Goal: Task Accomplishment & Management: Use online tool/utility

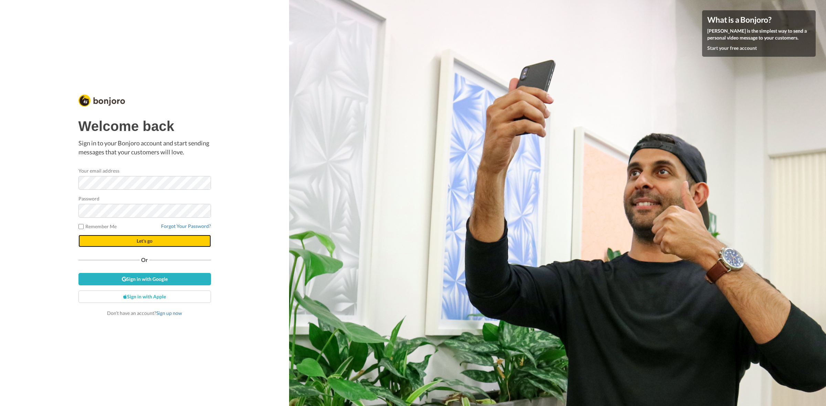
click at [181, 243] on button "Let's go" at bounding box center [144, 241] width 132 height 12
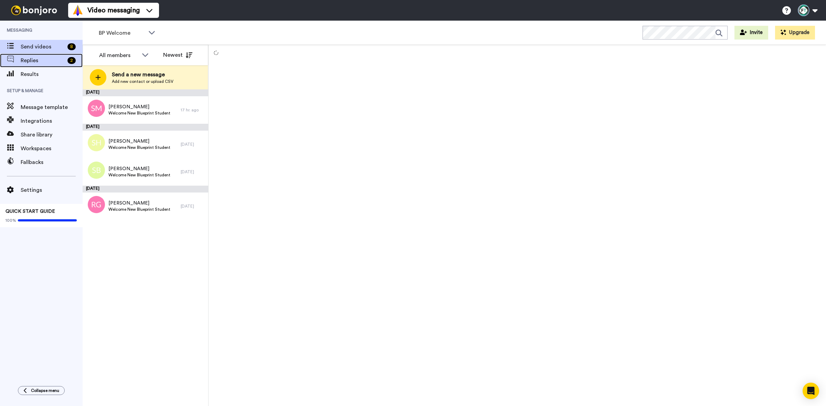
click at [52, 59] on span "Replies" at bounding box center [43, 60] width 44 height 8
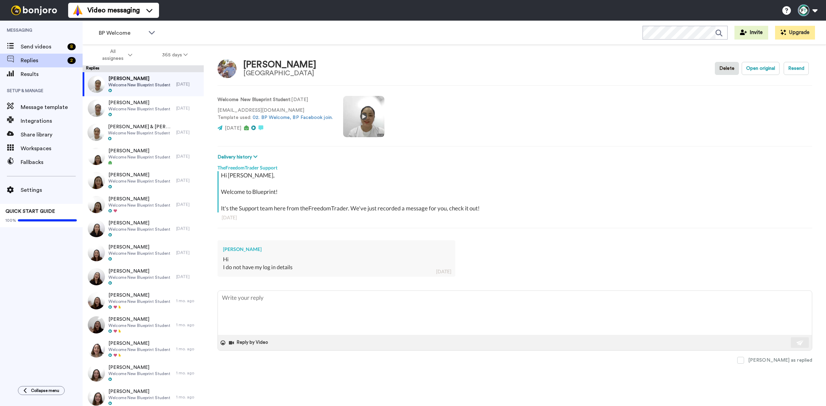
type textarea "x"
click at [141, 33] on span "BP Welcome" at bounding box center [122, 33] width 46 height 8
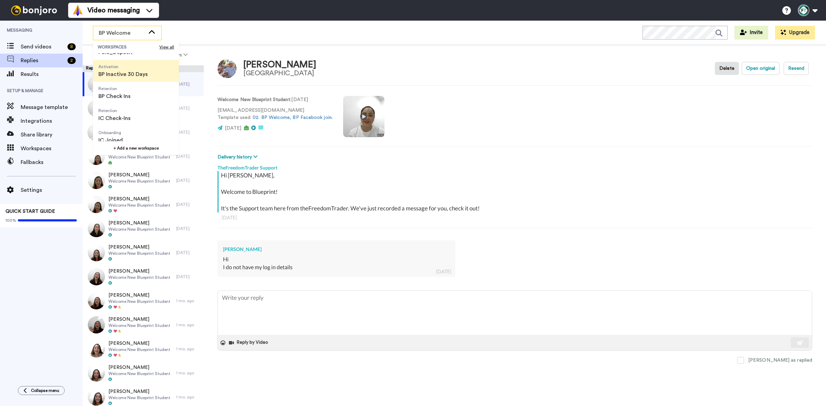
scroll to position [86, 0]
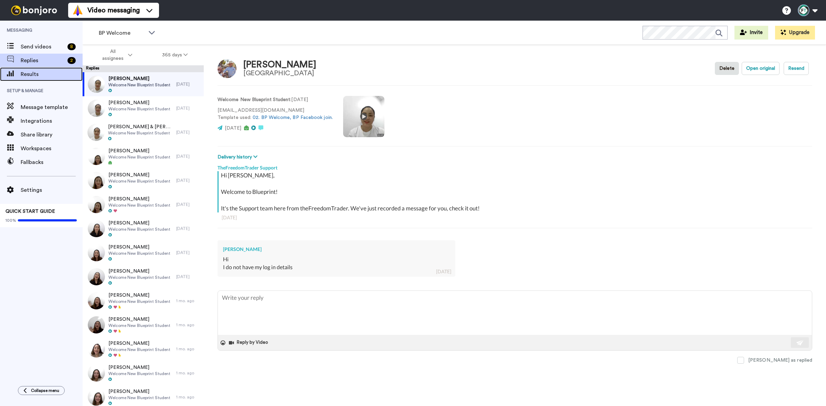
click at [49, 76] on span "Results" at bounding box center [52, 74] width 62 height 8
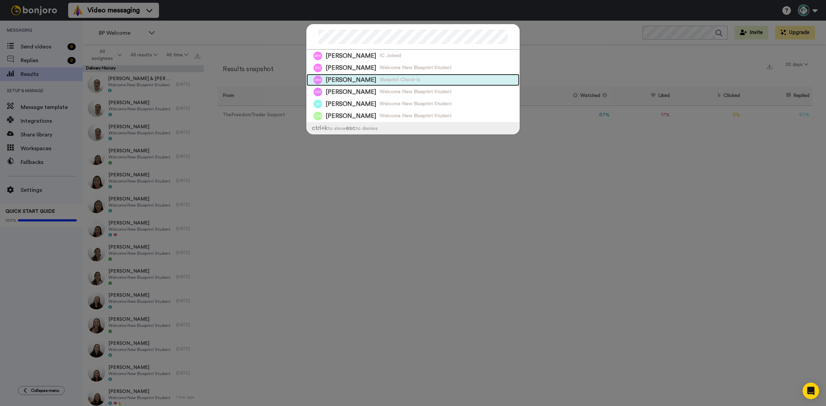
click at [348, 82] on span "Hugh Murdoch" at bounding box center [350, 80] width 51 height 9
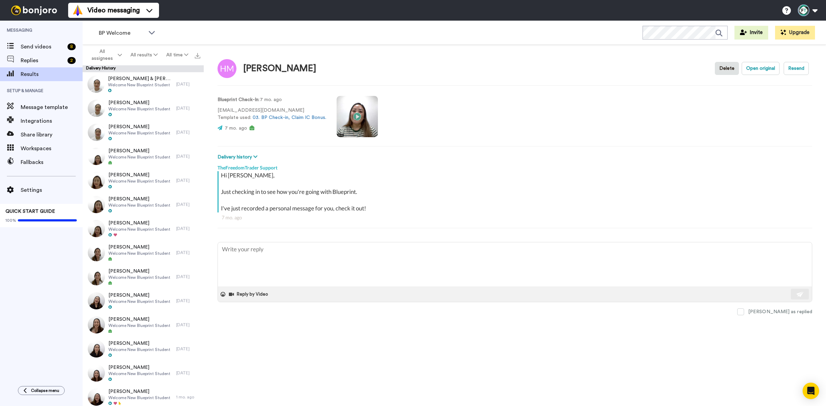
click at [355, 114] on video at bounding box center [356, 116] width 41 height 41
click at [360, 116] on video at bounding box center [356, 116] width 41 height 41
type textarea "x"
